Goal: Complete application form

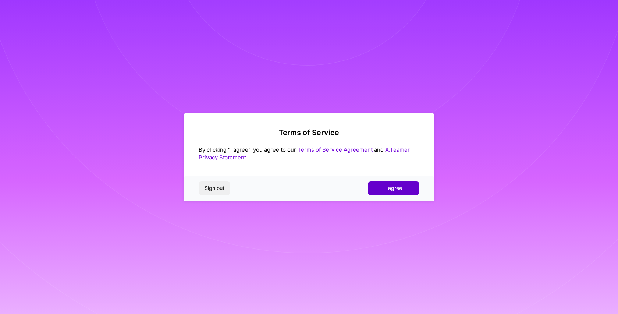
click at [394, 192] on button "I agree" at bounding box center [393, 187] width 51 height 13
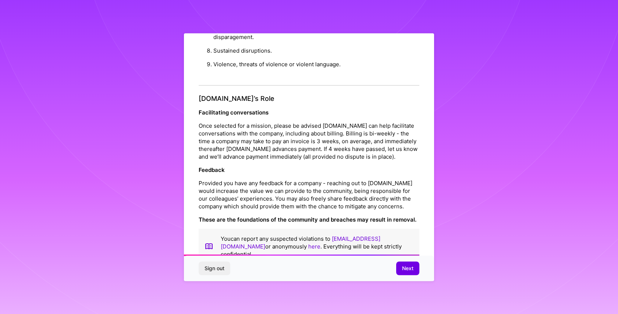
scroll to position [764, 0]
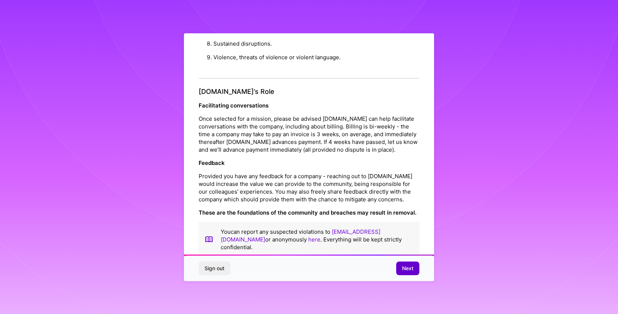
click at [413, 267] on span "Next" at bounding box center [407, 267] width 11 height 7
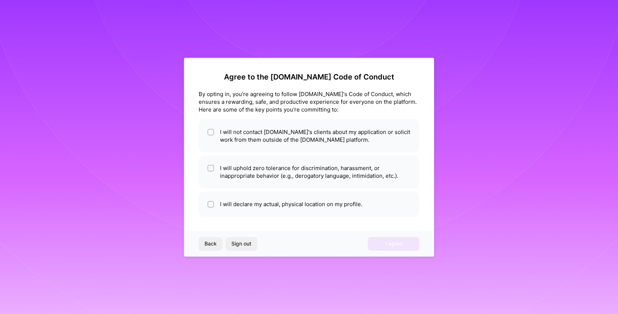
scroll to position [0, 0]
click at [313, 141] on li "I will not contact A.Team's clients about my application or solicit work from t…" at bounding box center [309, 135] width 221 height 33
checkbox input "true"
